Goal: Task Accomplishment & Management: Manage account settings

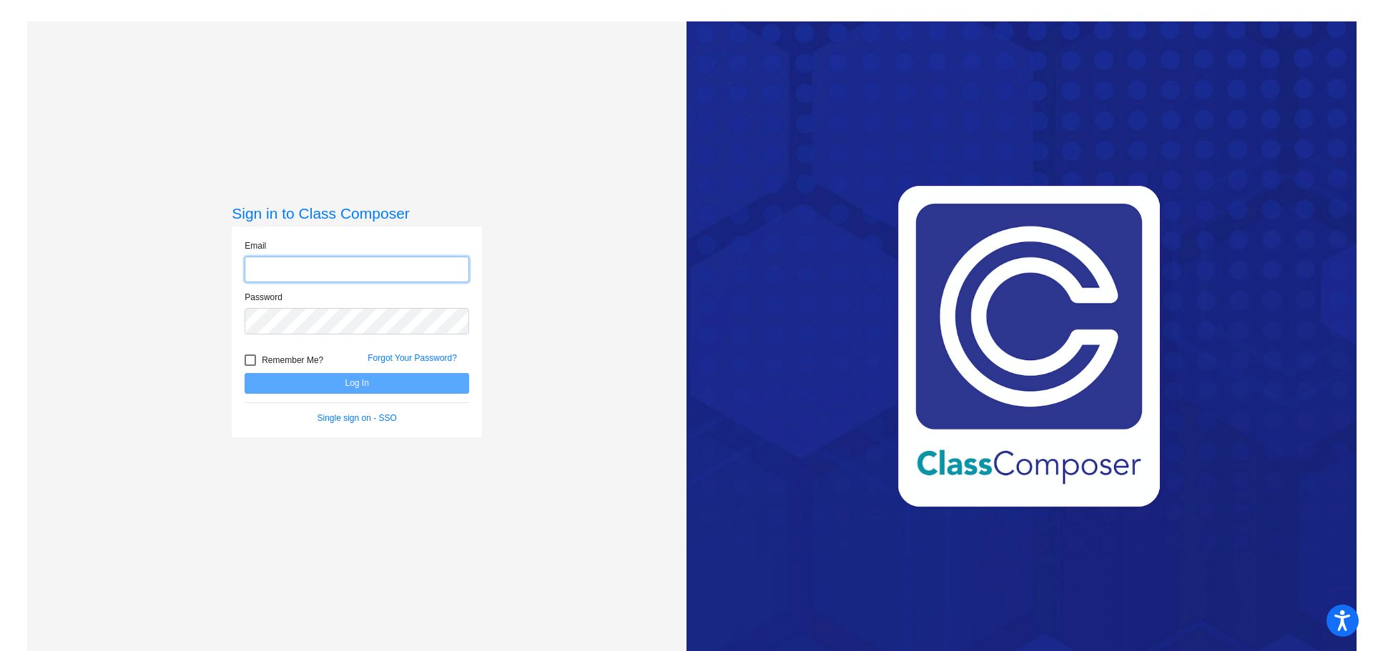
click at [365, 270] on input "email" at bounding box center [357, 270] width 225 height 26
type input "[EMAIL_ADDRESS][PERSON_NAME][DOMAIN_NAME]"
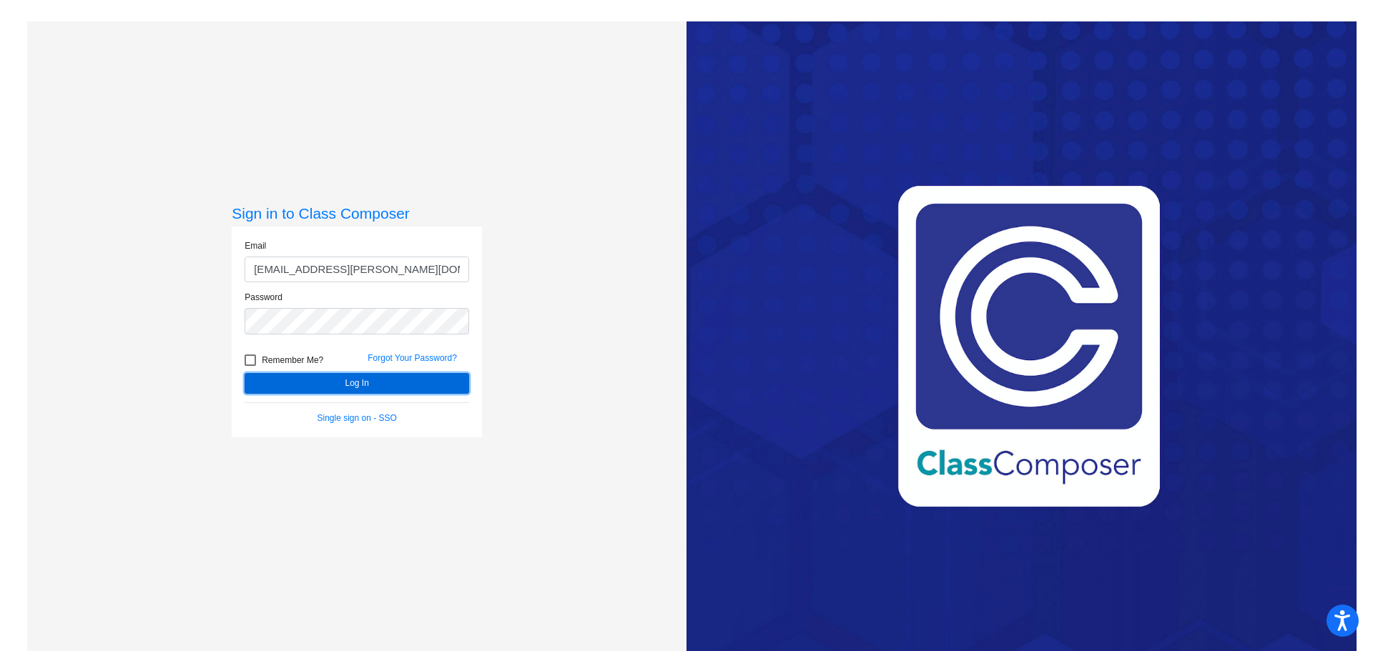
click at [335, 388] on button "Log In" at bounding box center [357, 383] width 225 height 21
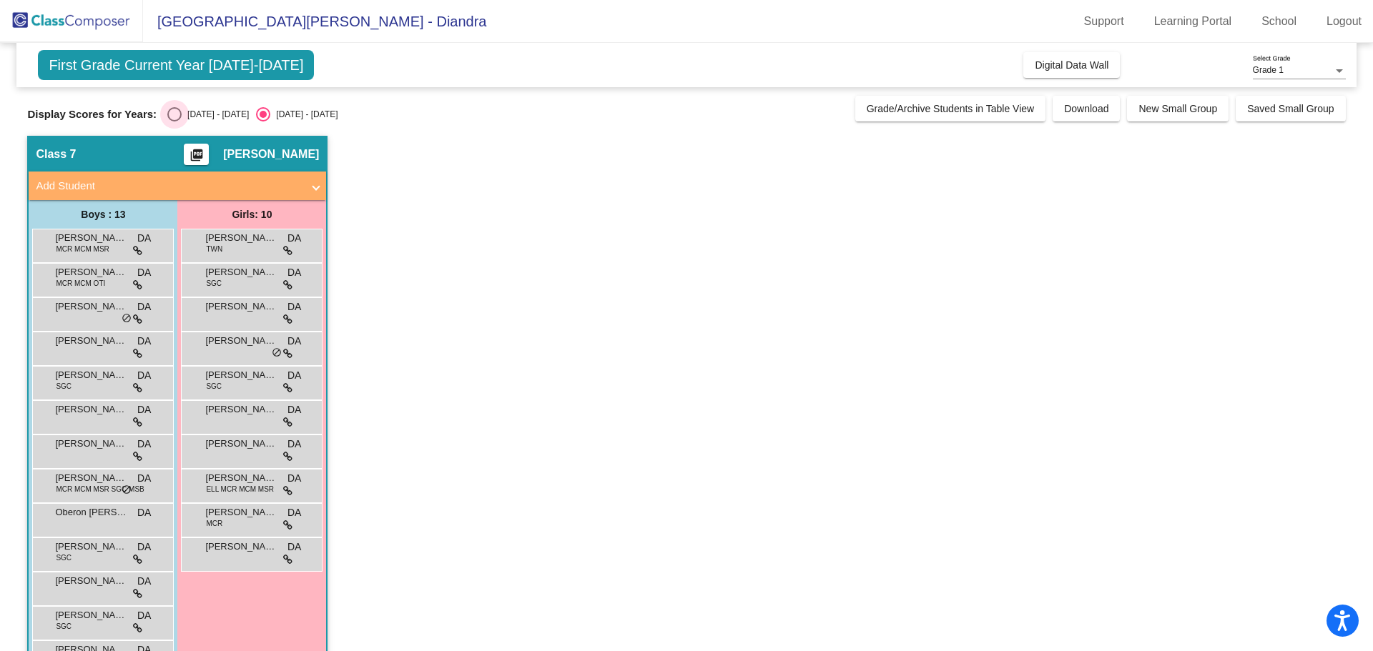
click at [176, 119] on div "Select an option" at bounding box center [174, 114] width 14 height 14
click at [174, 122] on input "[DATE] - [DATE]" at bounding box center [174, 122] width 1 height 1
radio input "true"
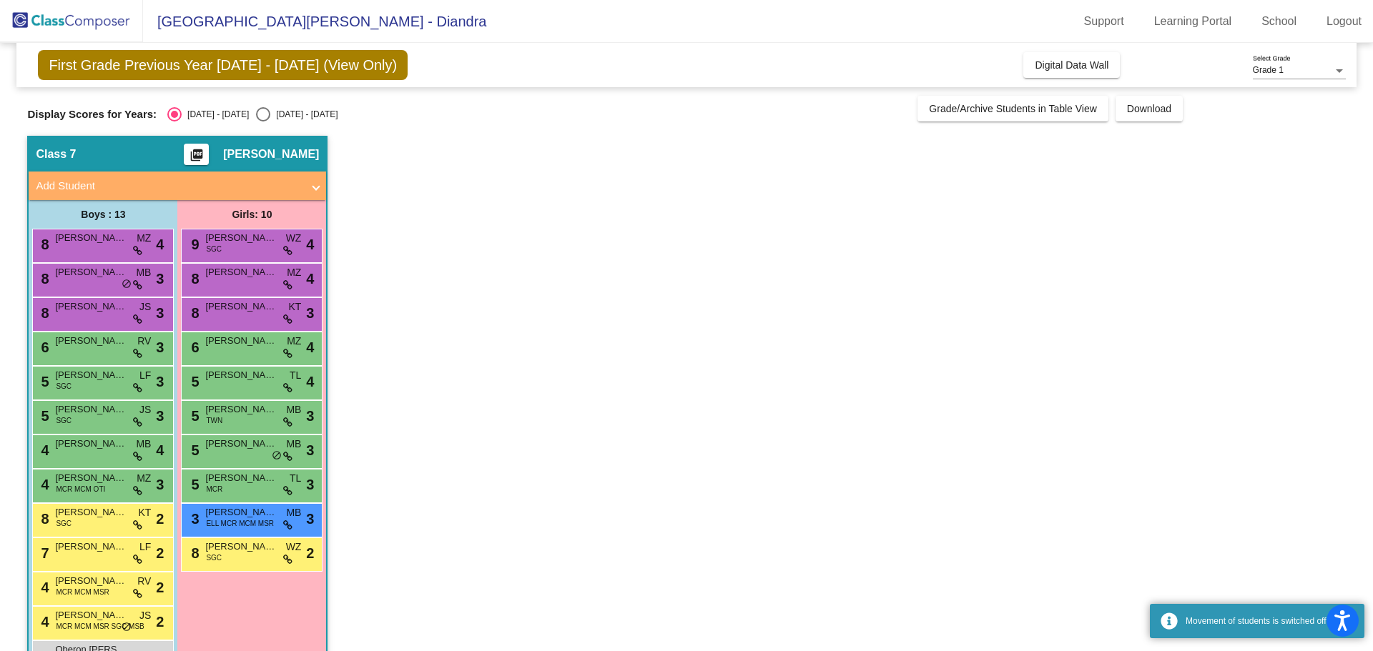
scroll to position [46, 0]
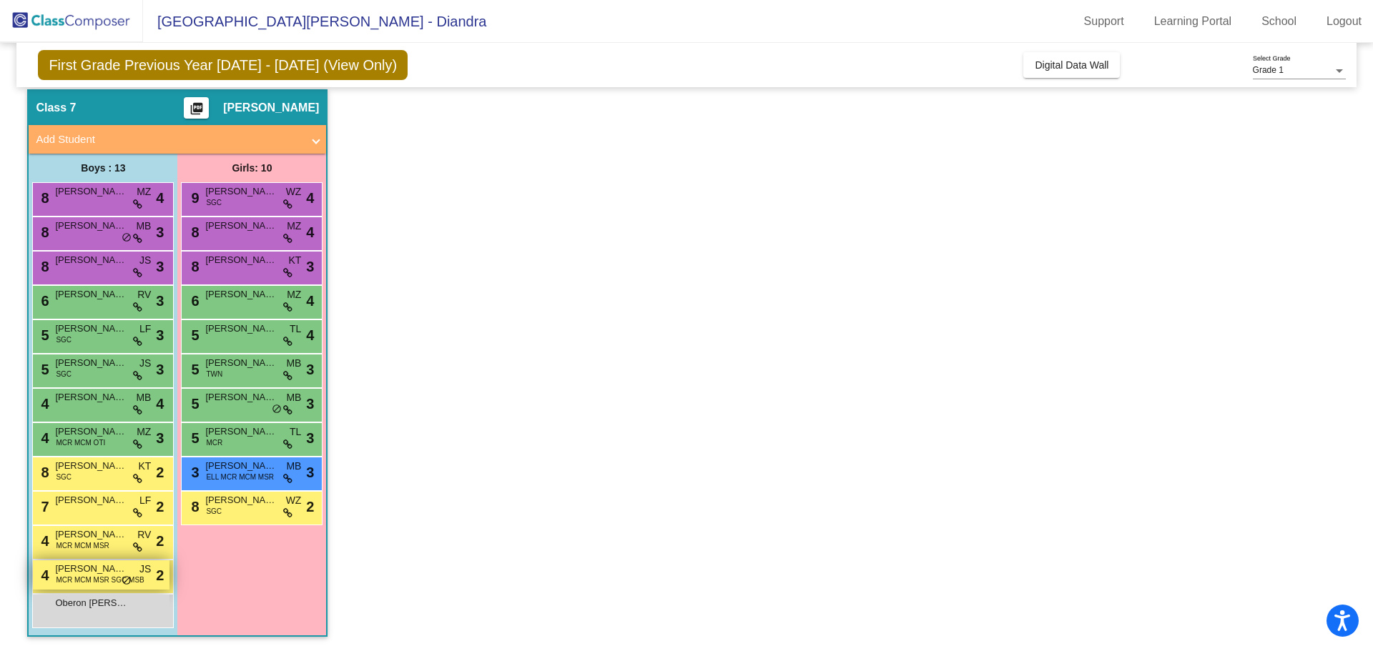
click at [110, 574] on span "[PERSON_NAME]" at bounding box center [90, 569] width 71 height 14
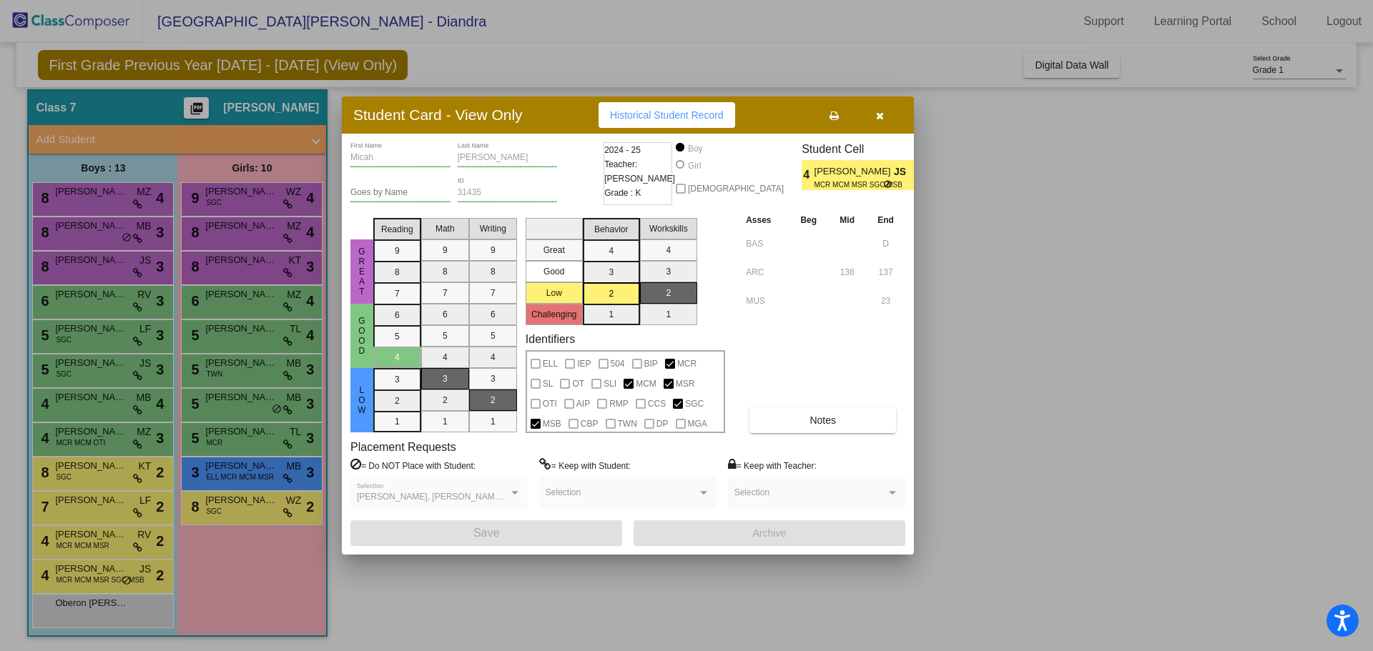
click at [1053, 433] on div at bounding box center [686, 325] width 1373 height 651
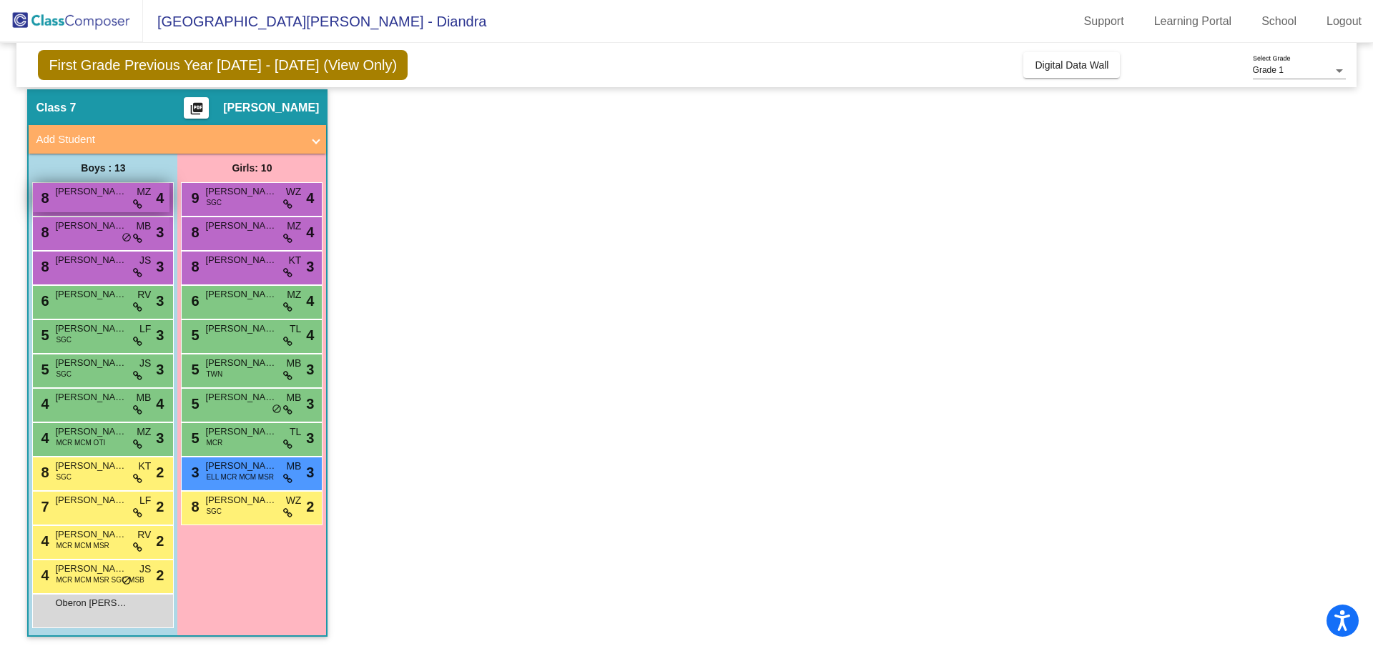
click at [99, 197] on span "[PERSON_NAME]" at bounding box center [90, 191] width 71 height 14
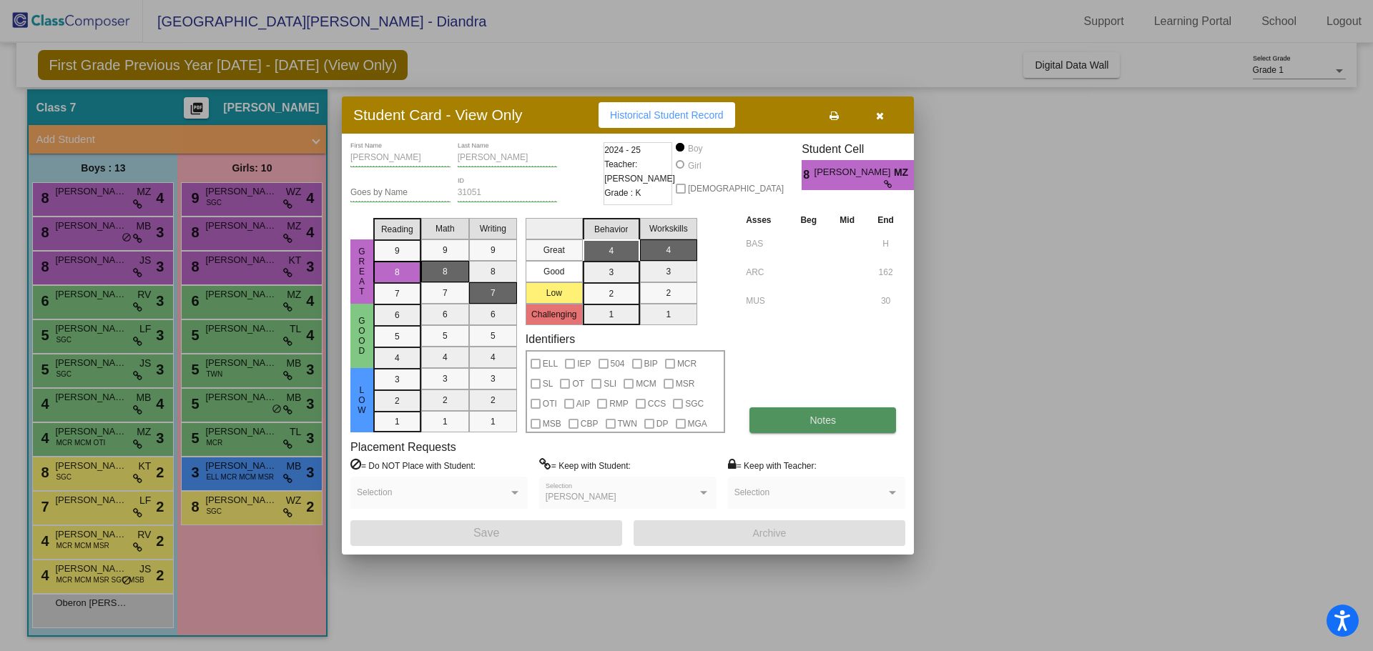
click at [824, 412] on button "Notes" at bounding box center [822, 421] width 147 height 26
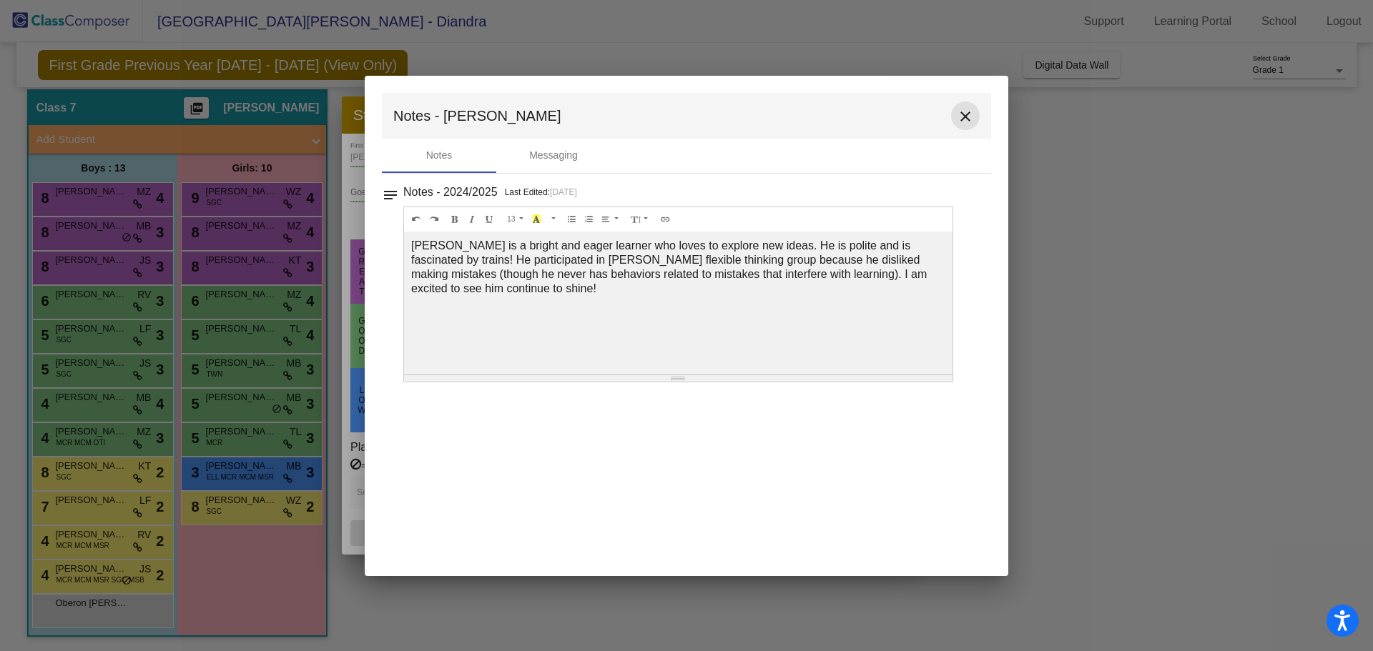
click at [973, 110] on mat-icon "close" at bounding box center [965, 116] width 17 height 17
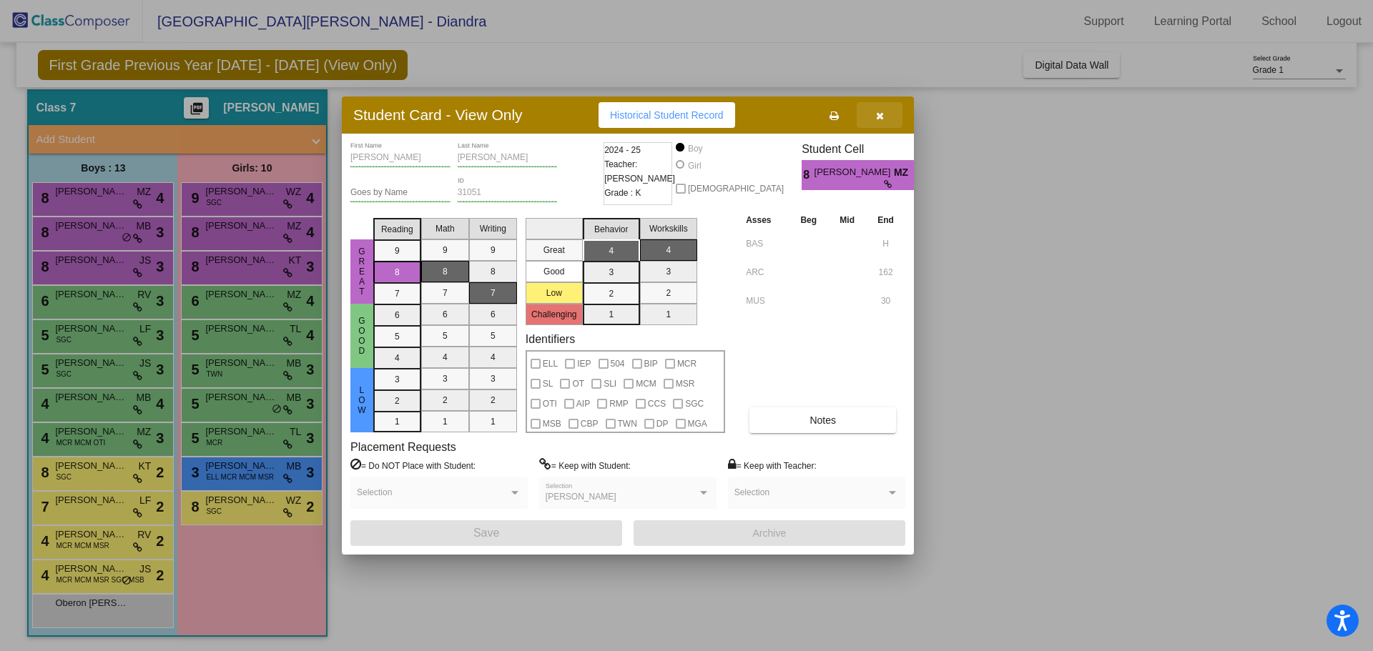
click at [878, 110] on span "button" at bounding box center [880, 114] width 8 height 11
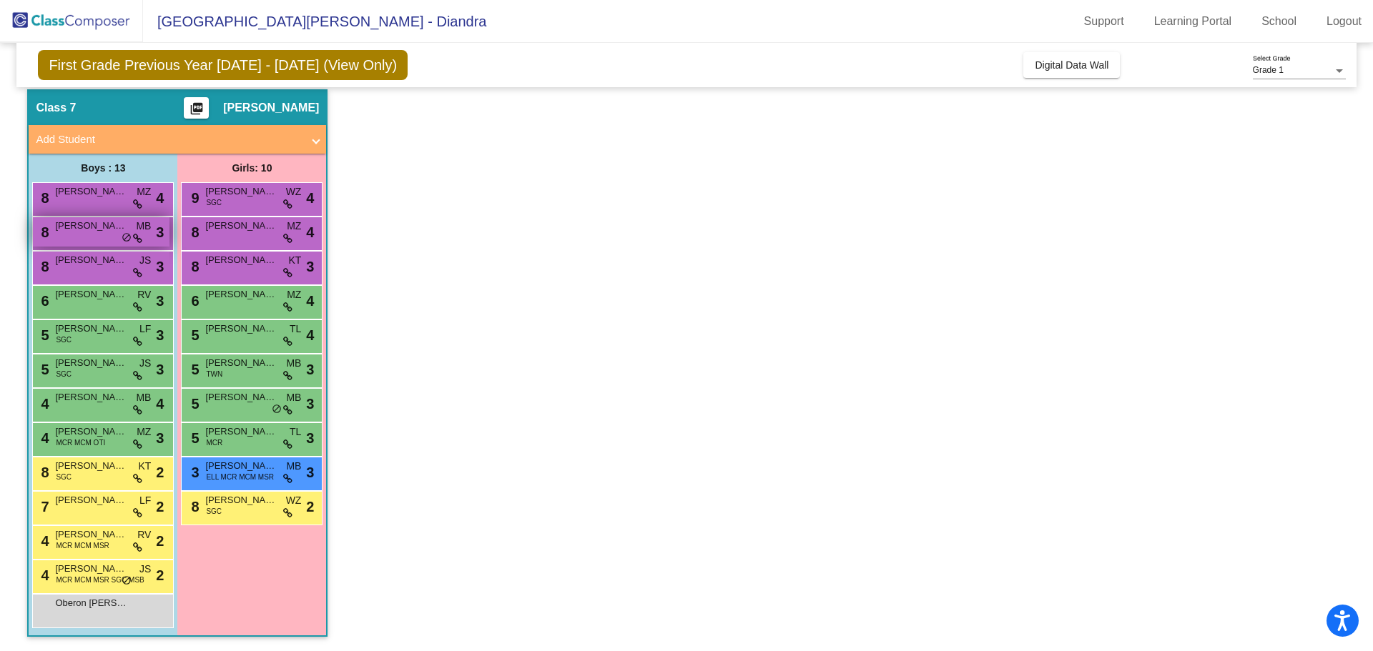
click at [84, 237] on div "8 [PERSON_NAME] MB lock do_not_disturb_alt 3" at bounding box center [101, 231] width 137 height 29
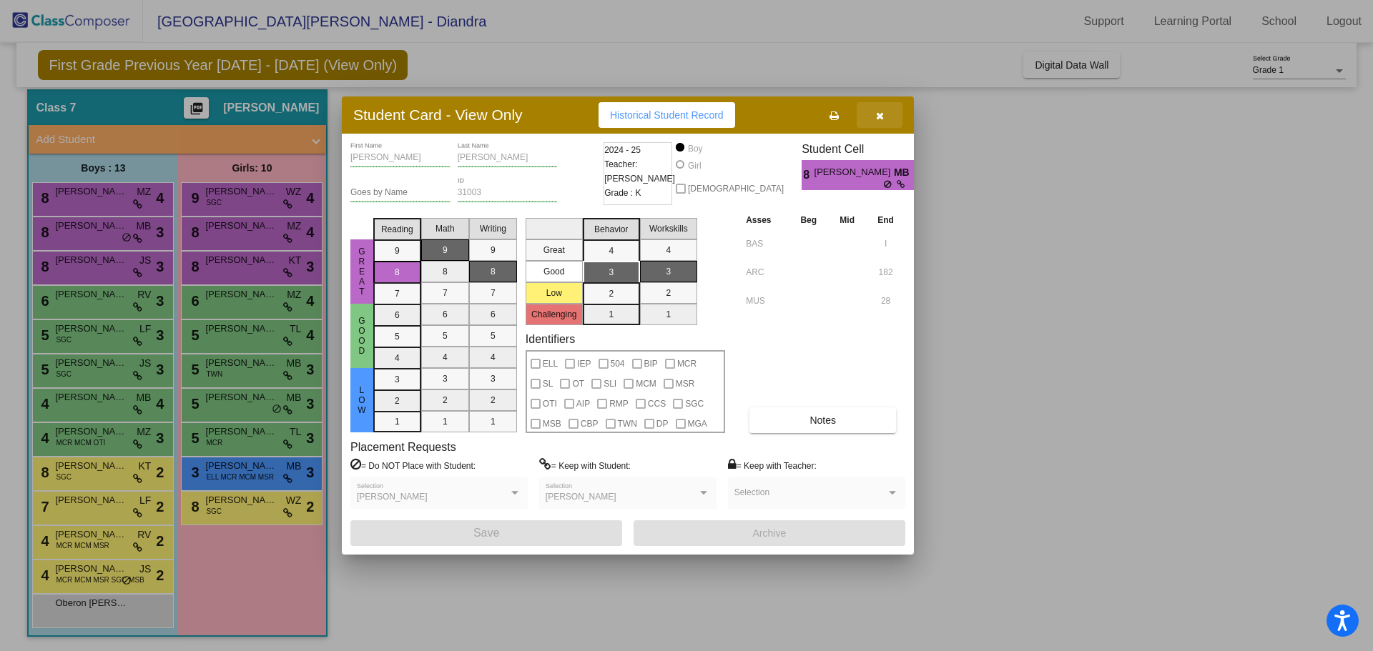
click at [876, 117] on icon "button" at bounding box center [880, 116] width 8 height 10
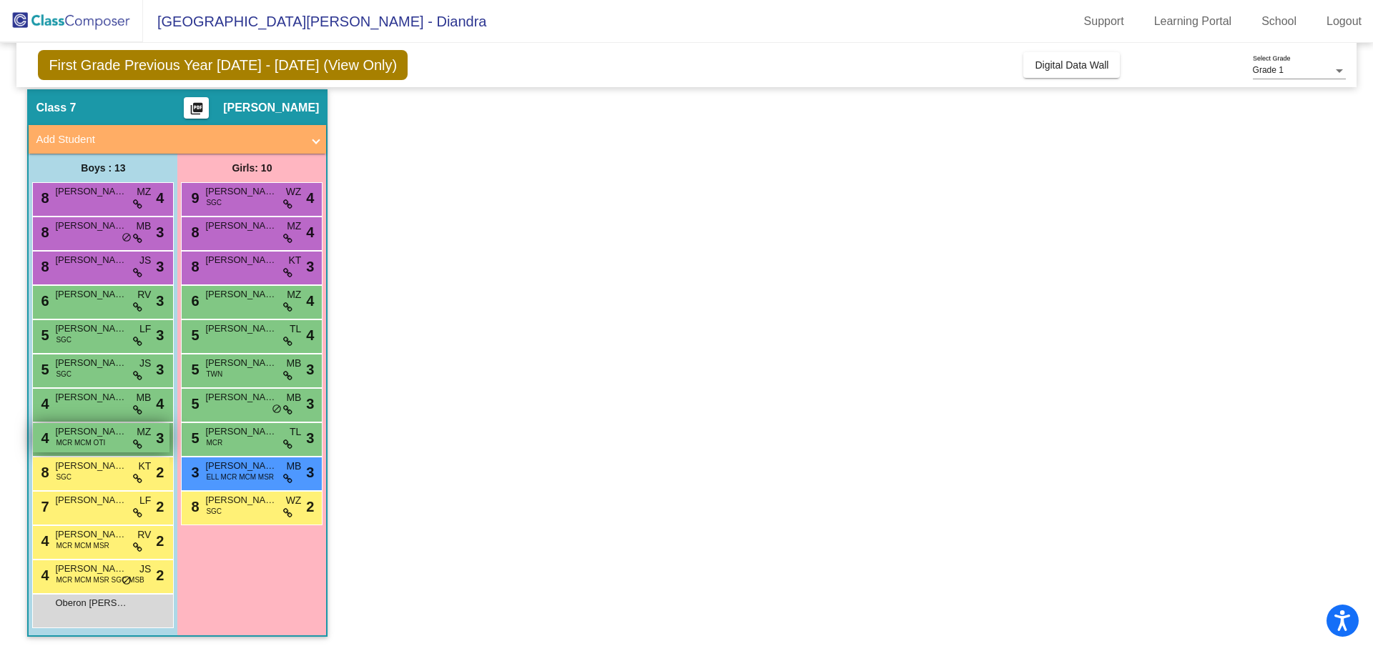
click at [78, 436] on span "[PERSON_NAME]" at bounding box center [90, 432] width 71 height 14
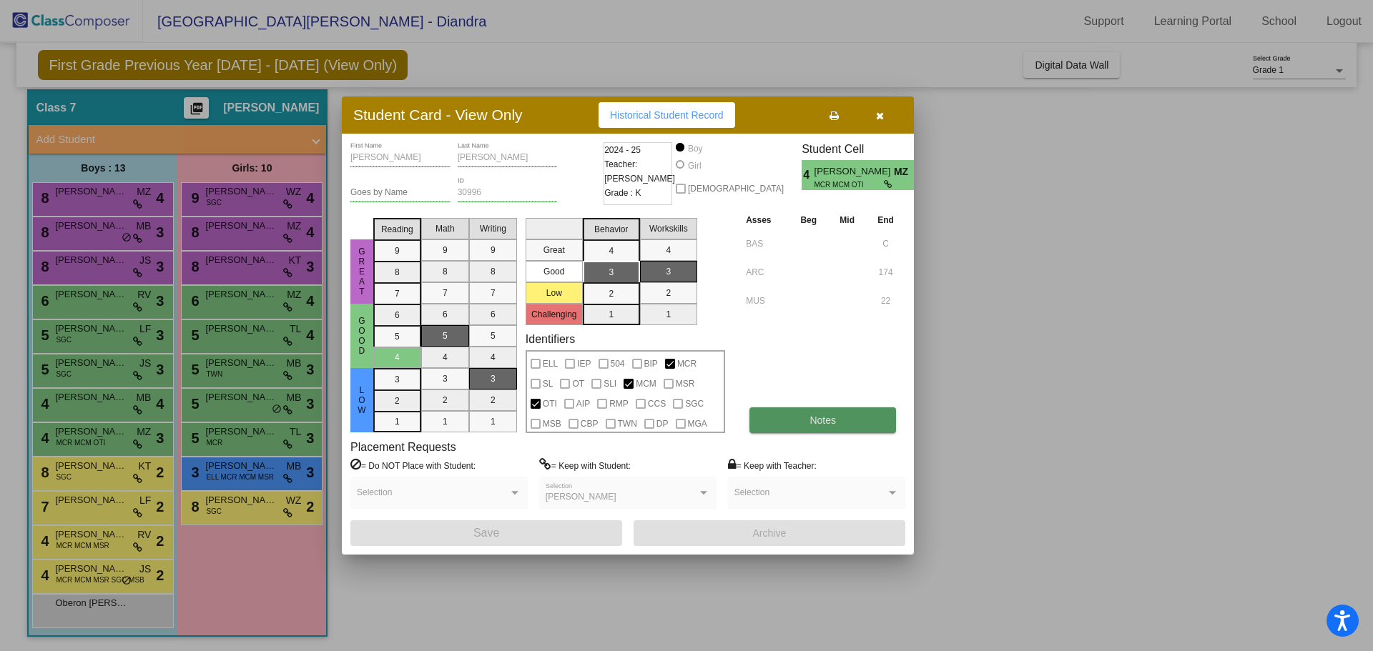
click at [815, 423] on span "Notes" at bounding box center [822, 420] width 26 height 11
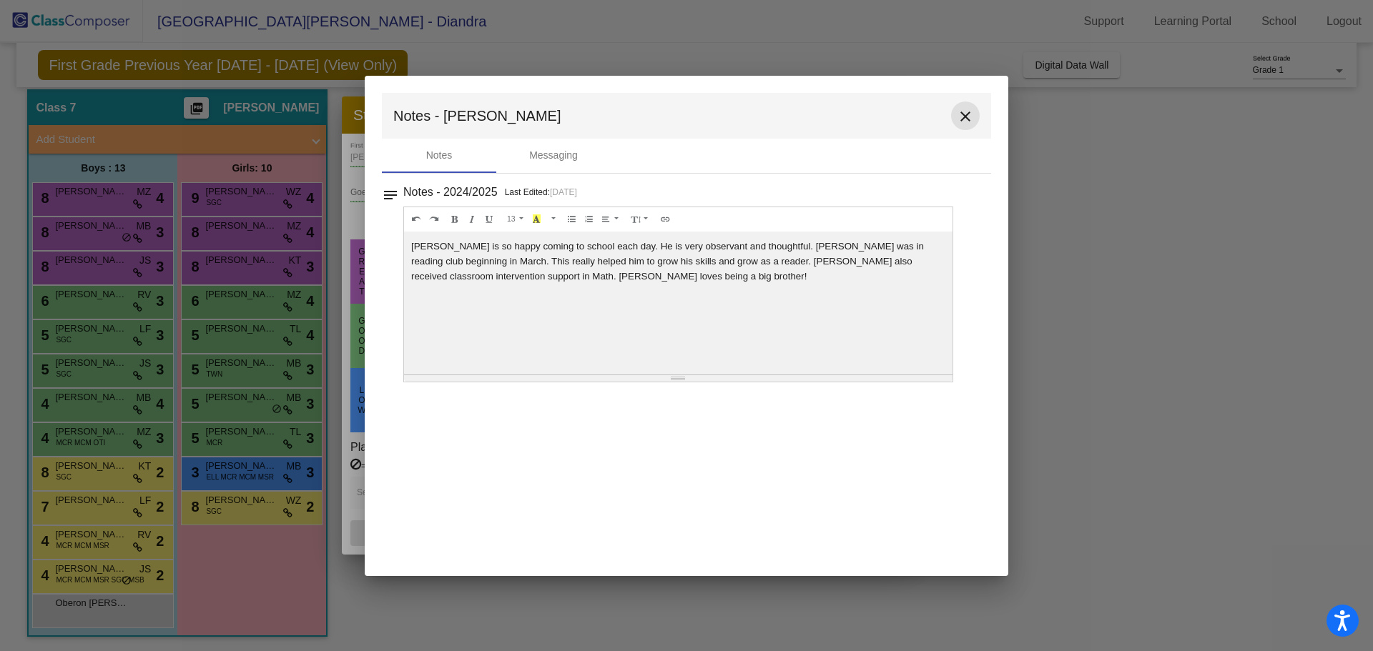
click at [976, 119] on button "close" at bounding box center [965, 116] width 29 height 29
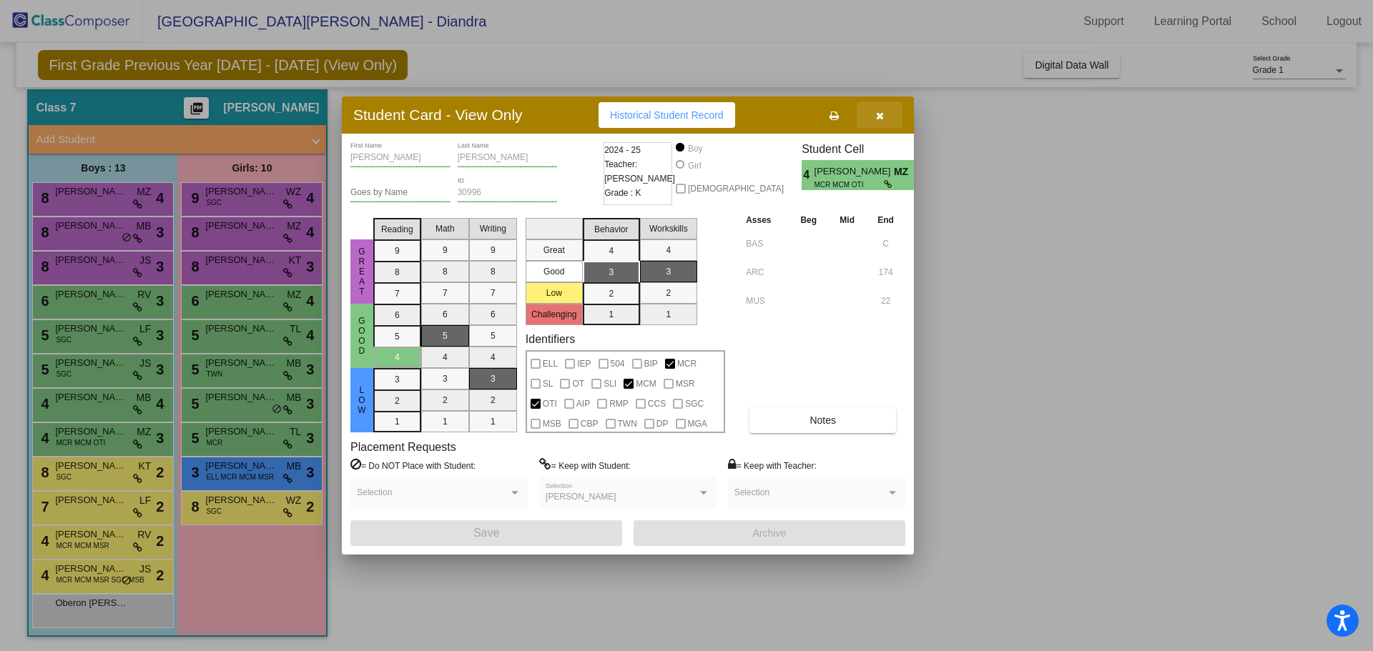
click at [892, 114] on button "button" at bounding box center [880, 115] width 46 height 26
